Goal: Task Accomplishment & Management: Complete application form

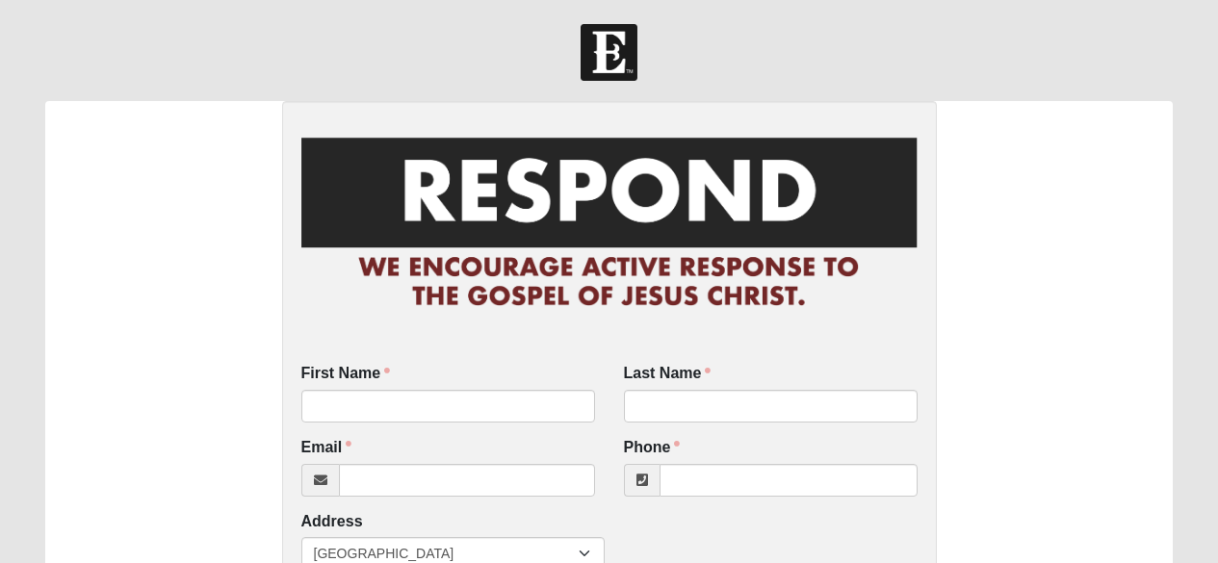
scroll to position [77, 0]
